Goal: Task Accomplishment & Management: Use online tool/utility

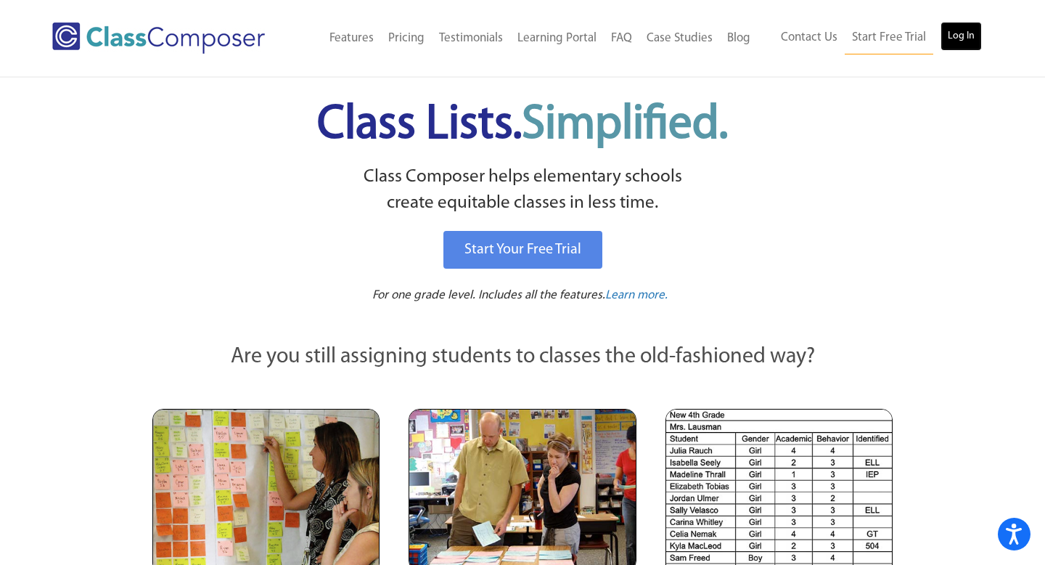
click at [955, 35] on link "Log In" at bounding box center [961, 36] width 41 height 29
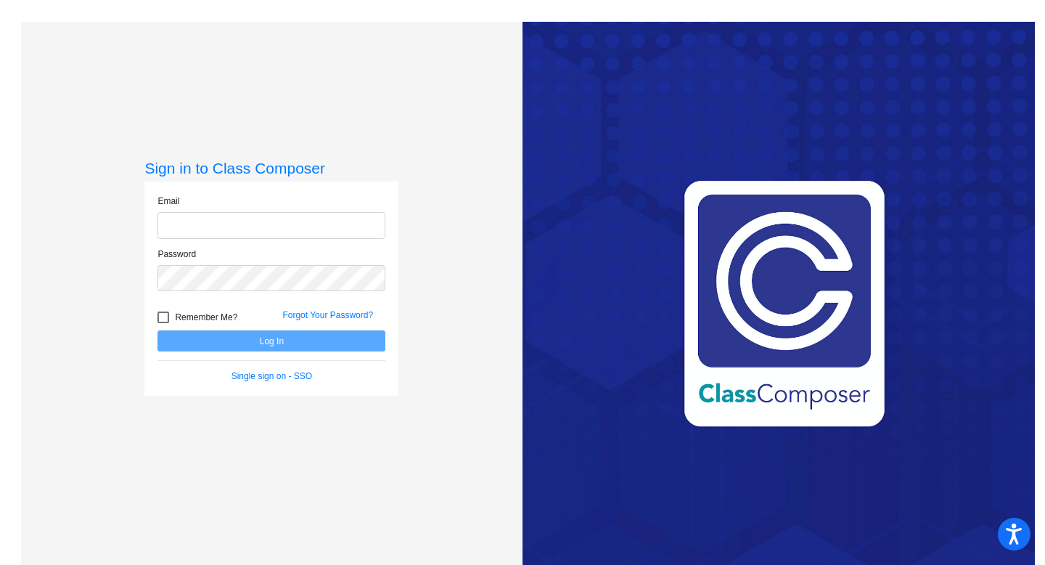
type input "[EMAIL_ADDRESS][DOMAIN_NAME]"
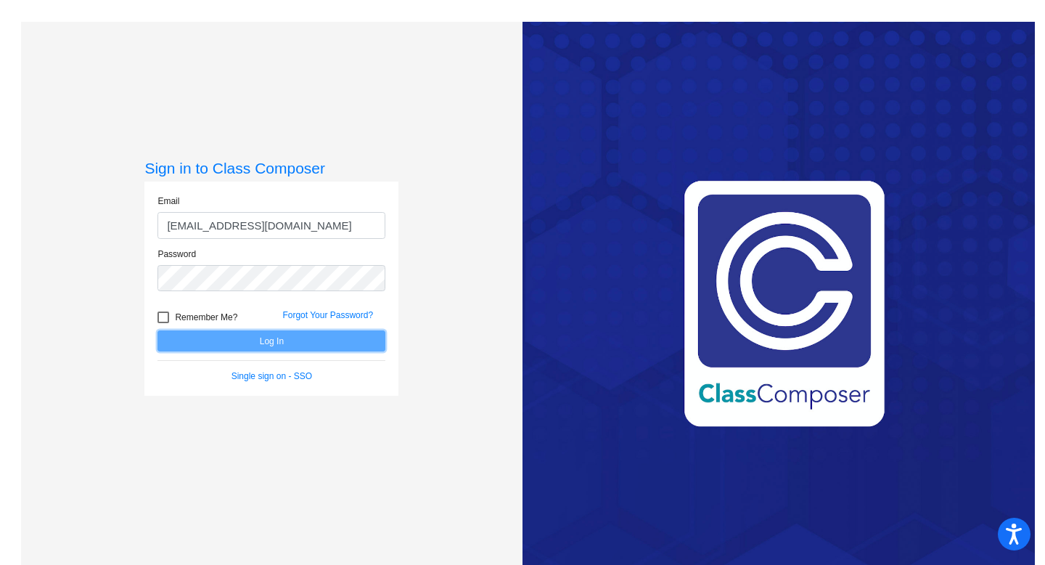
click at [239, 347] on button "Log In" at bounding box center [271, 340] width 228 height 21
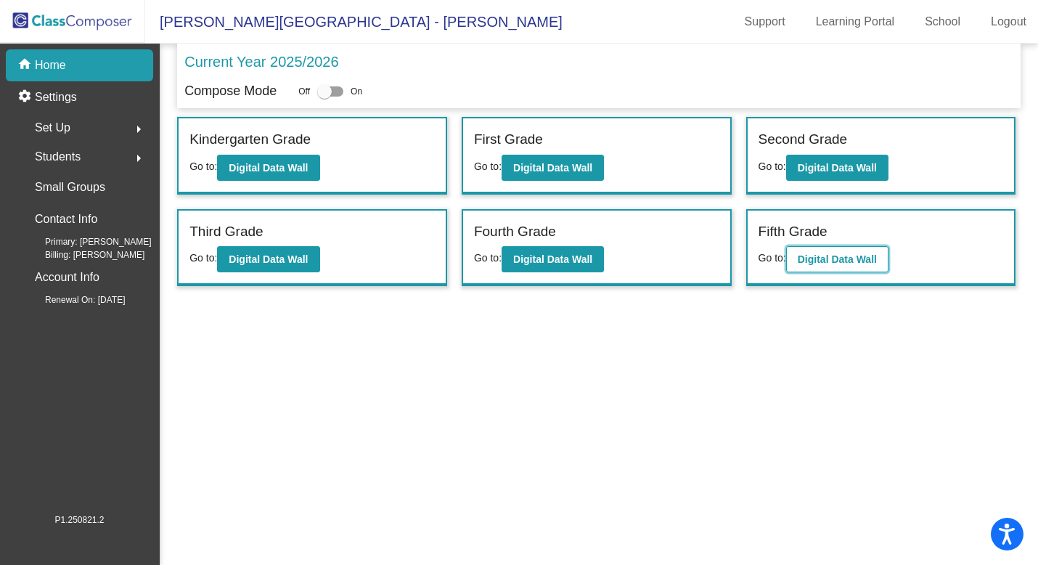
click at [838, 263] on b "Digital Data Wall" at bounding box center [837, 259] width 79 height 12
